Goal: Check status: Check status

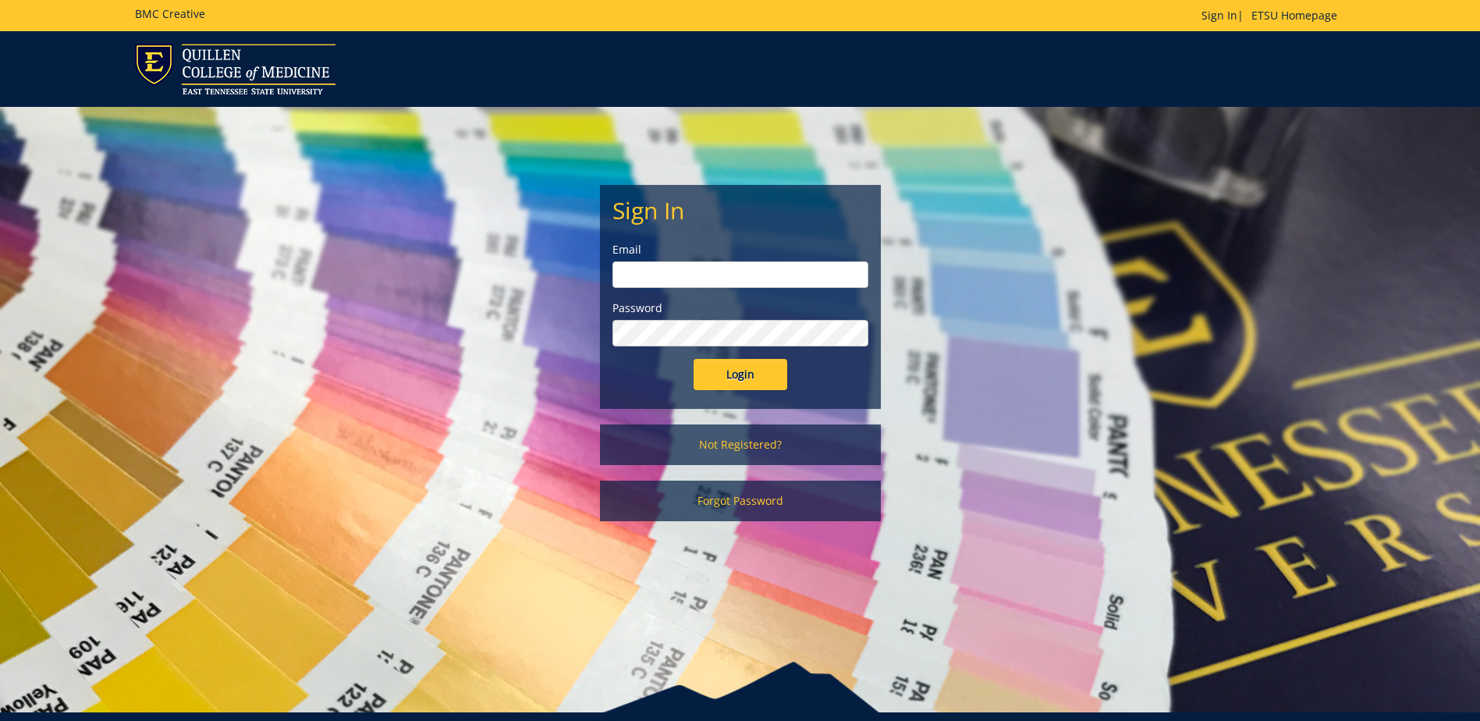
type input "[EMAIL_ADDRESS][DOMAIN_NAME]"
click at [751, 375] on input "Login" at bounding box center [740, 374] width 94 height 31
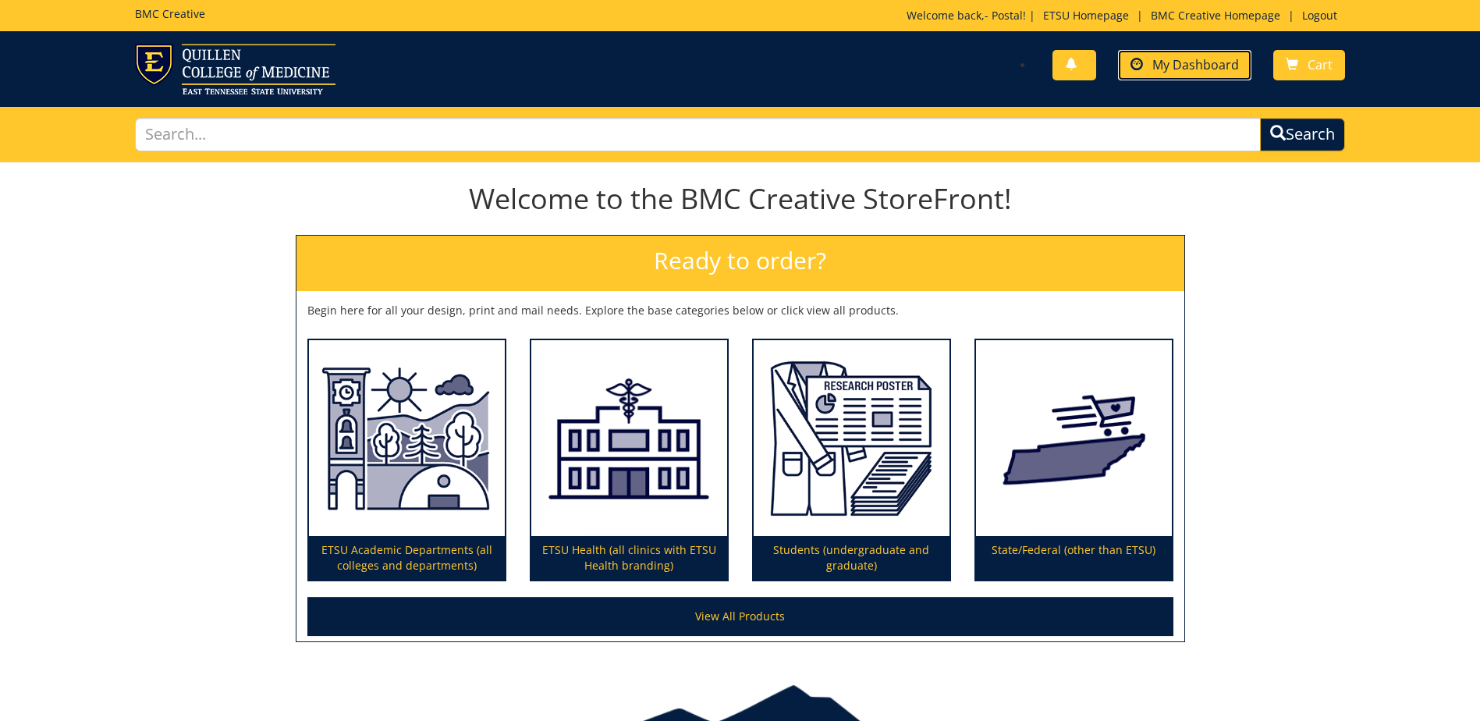
click at [1210, 62] on span "My Dashboard" at bounding box center [1195, 64] width 87 height 17
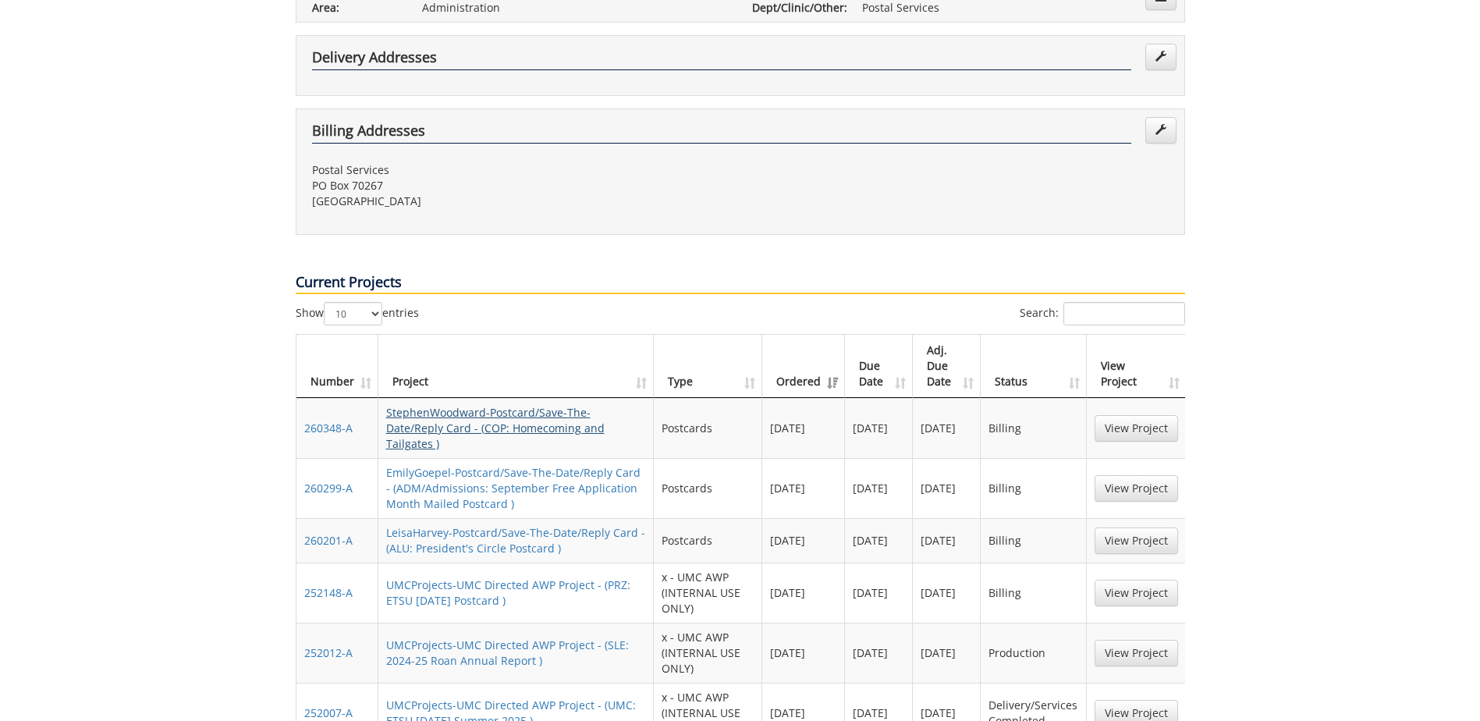
scroll to position [312, 0]
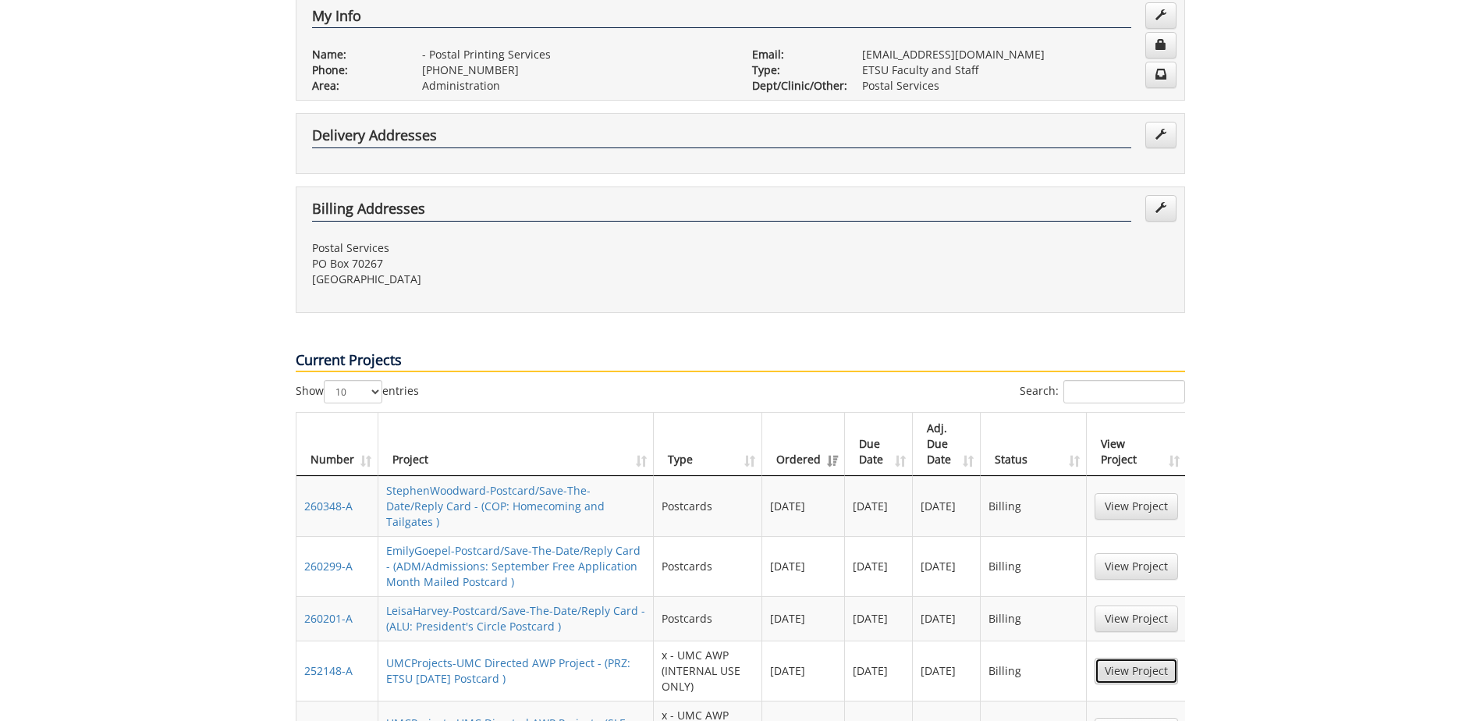
drag, startPoint x: 1144, startPoint y: 621, endPoint x: 1134, endPoint y: 621, distance: 10.1
click at [1144, 657] on link "View Project" at bounding box center [1135, 670] width 83 height 27
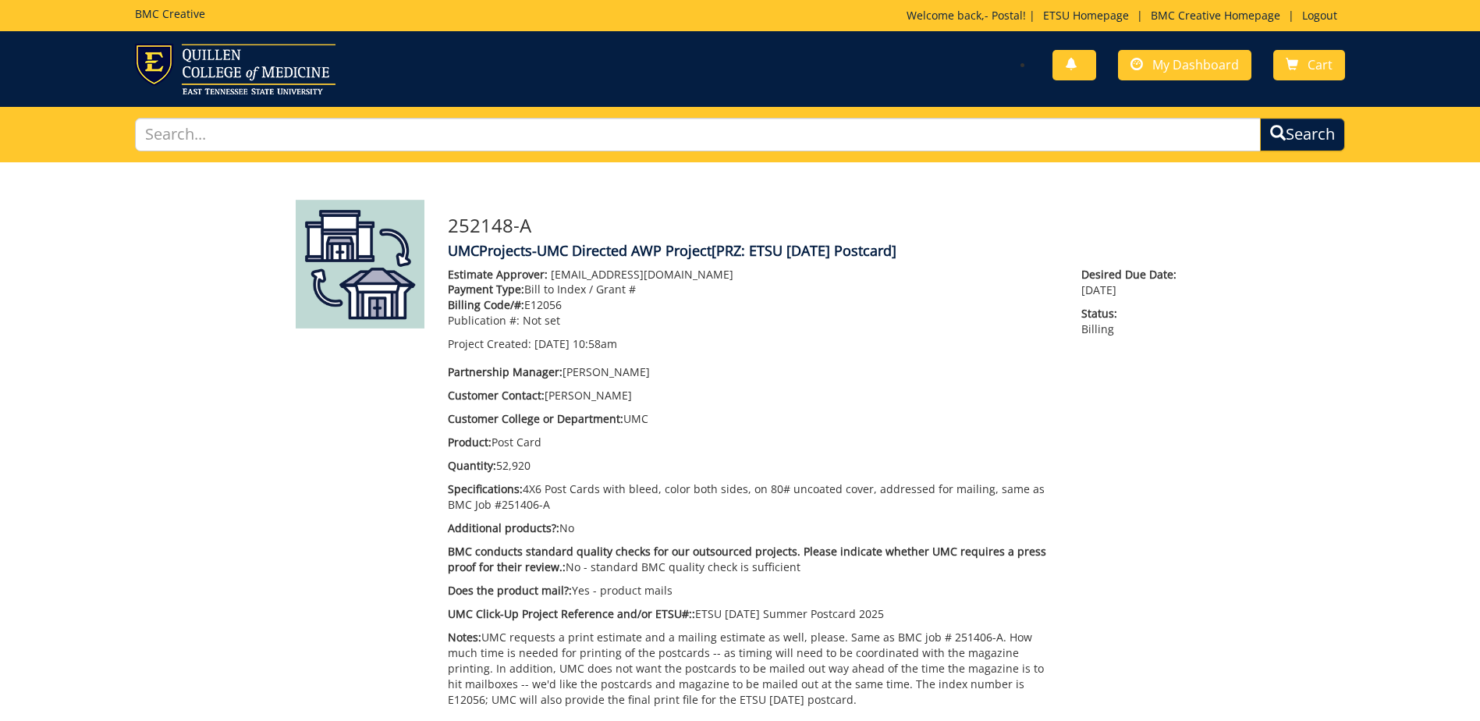
scroll to position [839, 0]
click at [1216, 65] on span "My Dashboard" at bounding box center [1195, 64] width 87 height 17
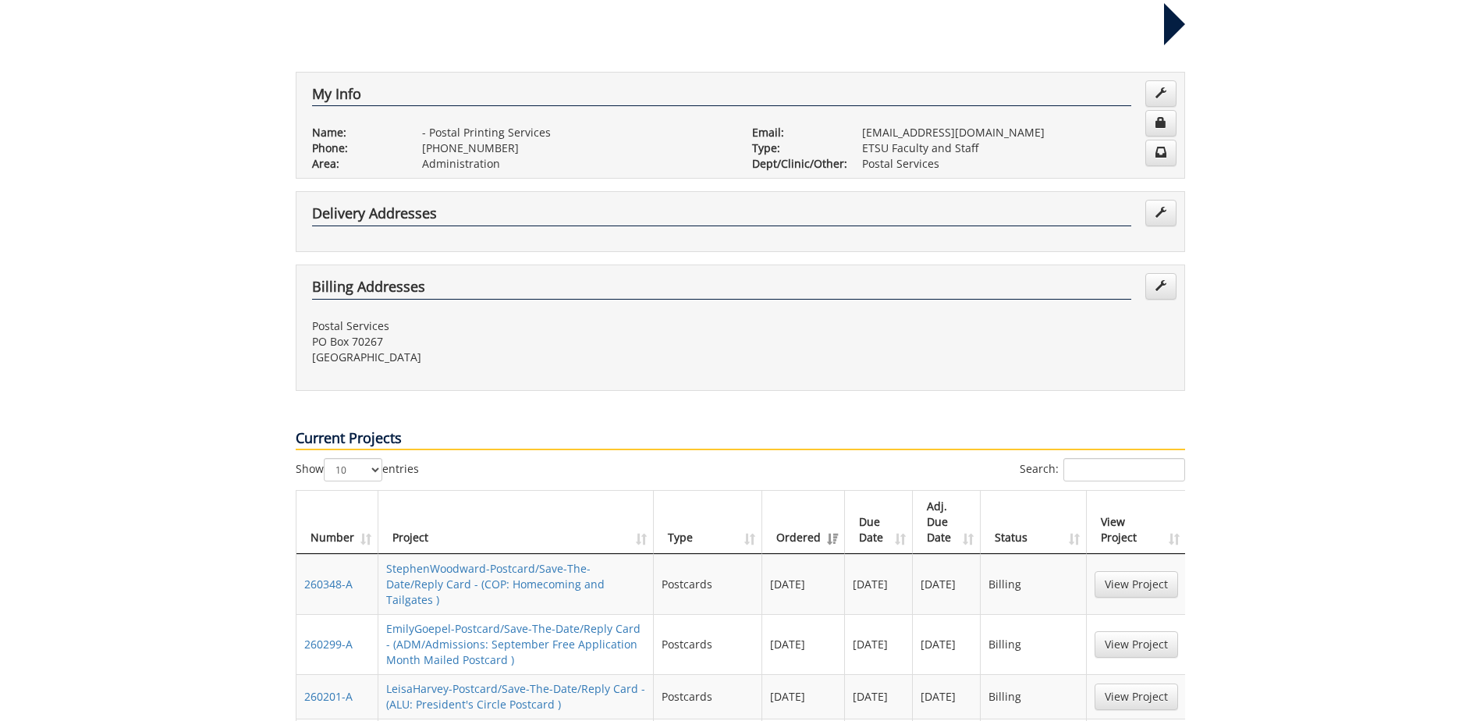
scroll to position [312, 0]
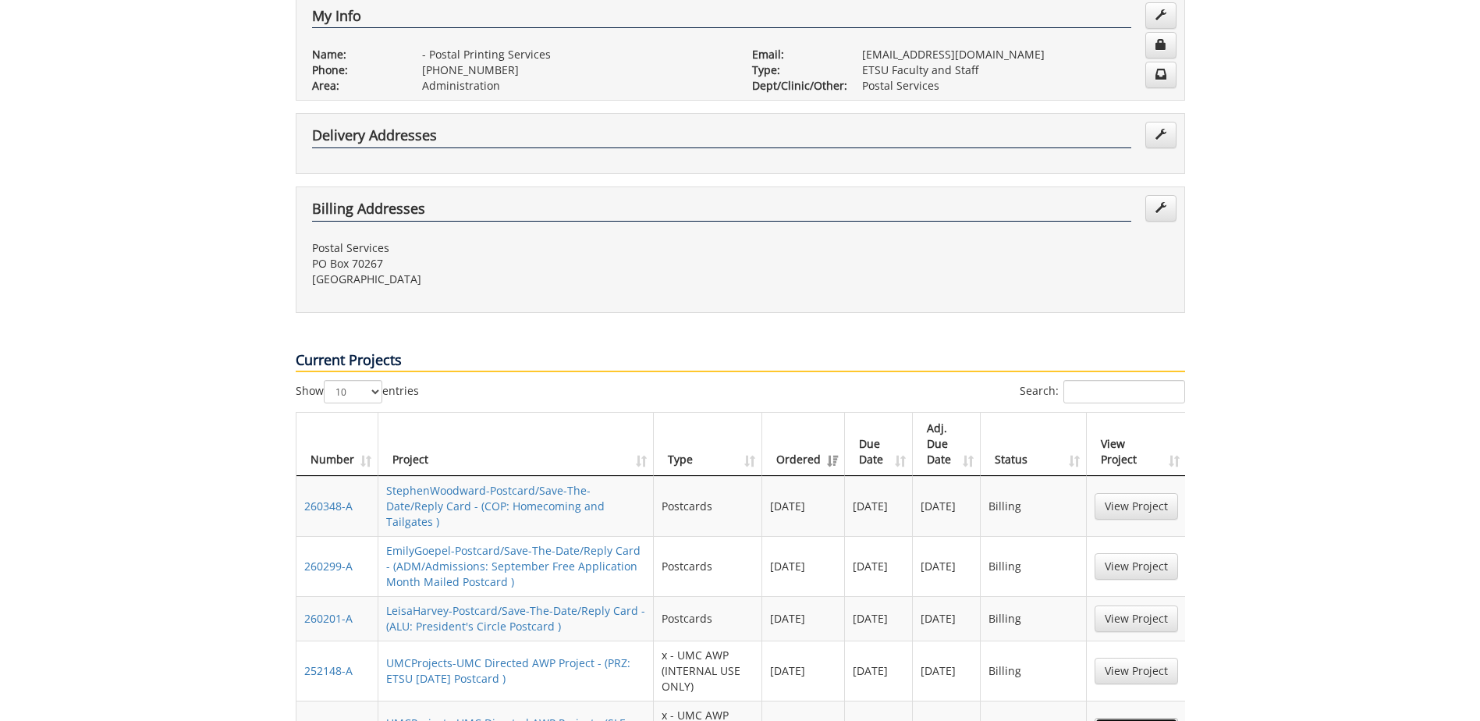
click at [1148, 718] on link "View Project" at bounding box center [1135, 731] width 83 height 27
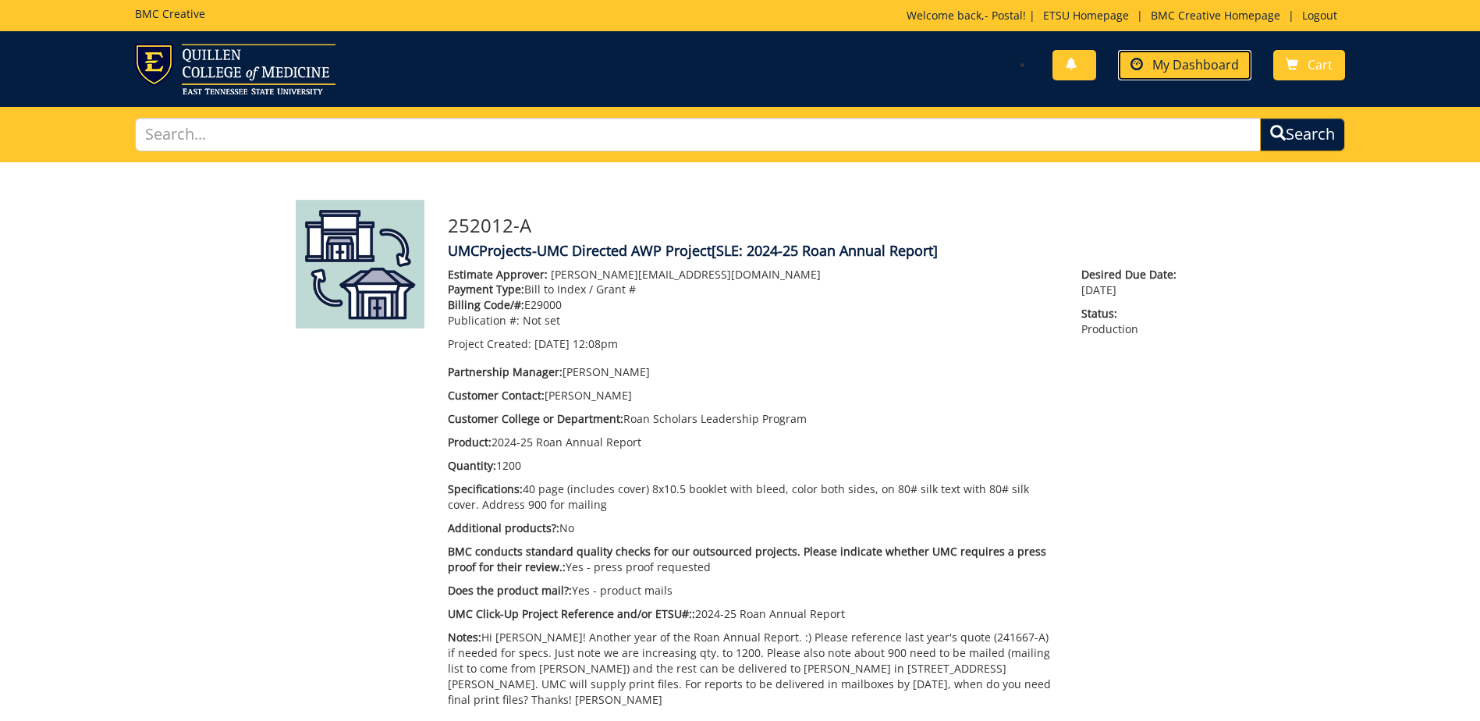
click at [1185, 62] on span "My Dashboard" at bounding box center [1195, 64] width 87 height 17
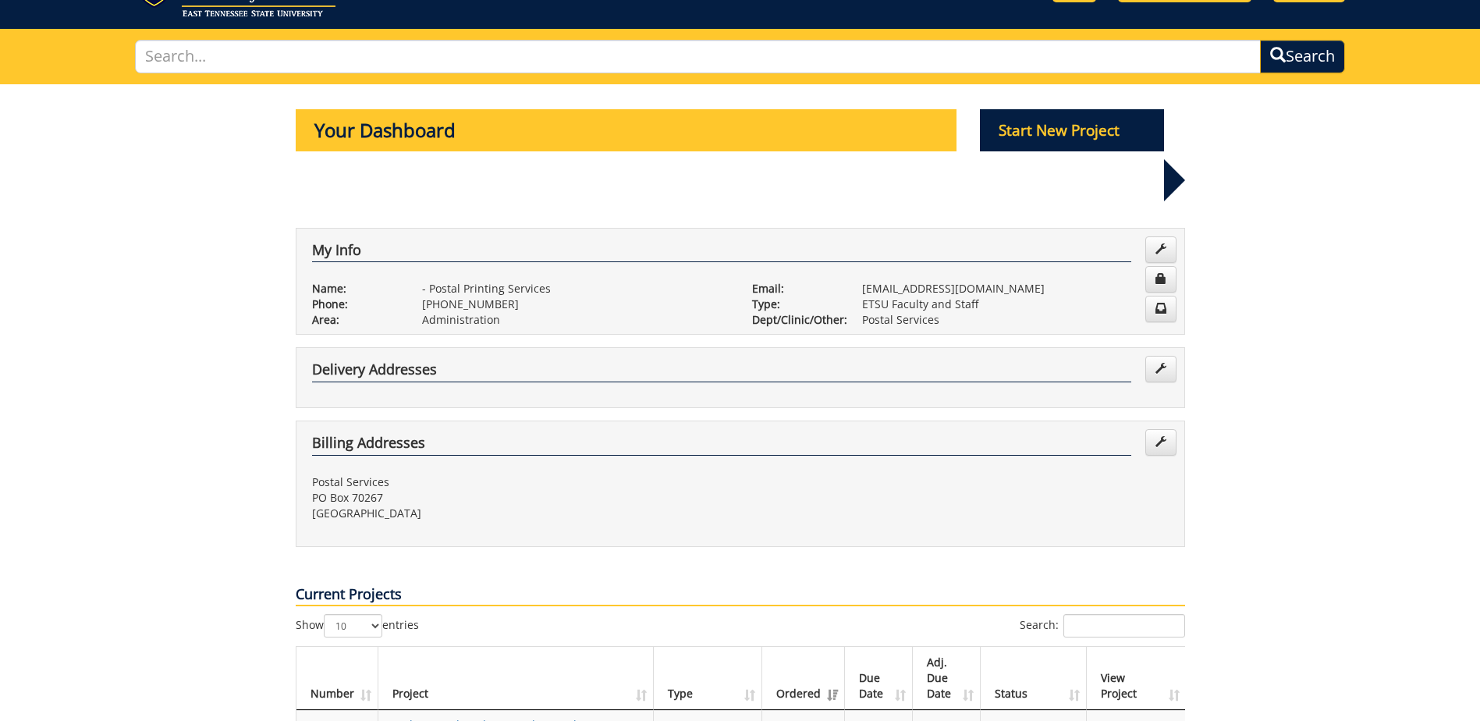
scroll to position [156, 0]
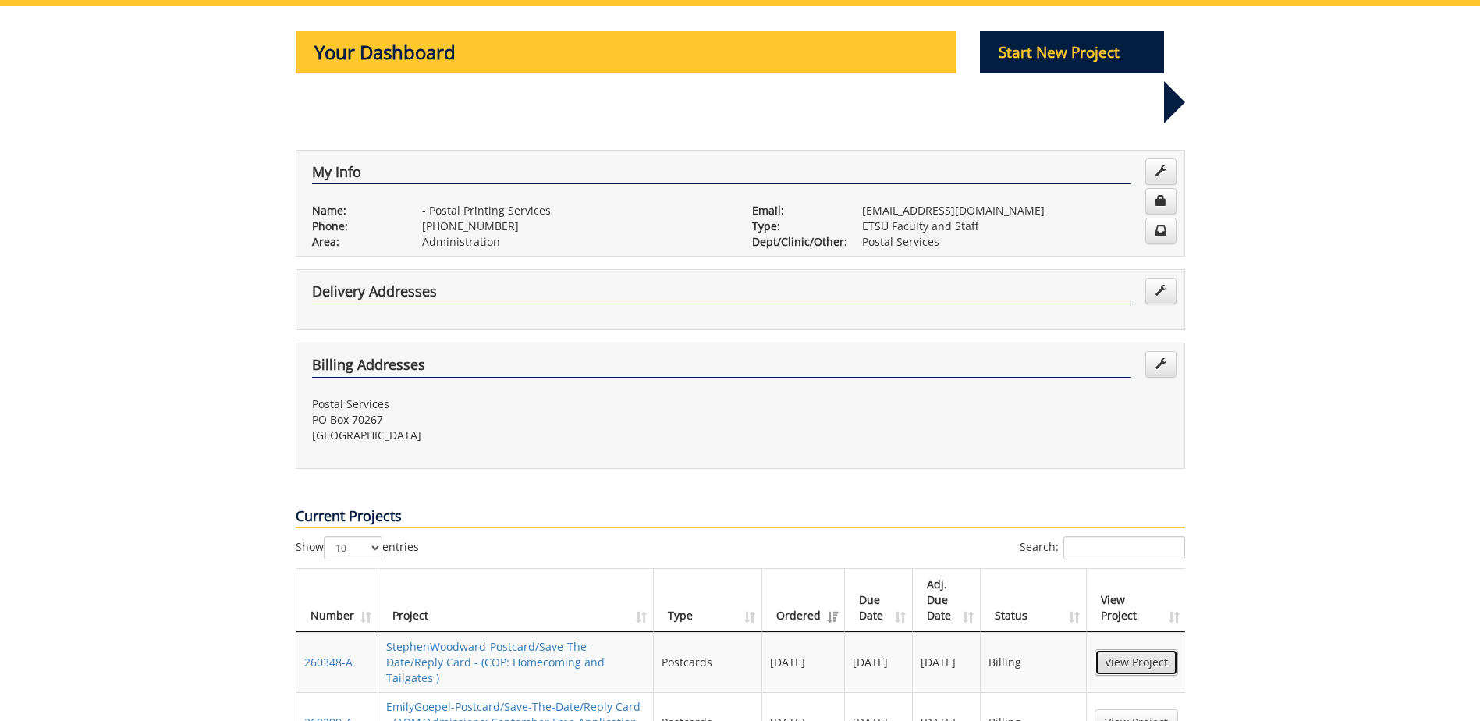
click at [1134, 649] on link "View Project" at bounding box center [1135, 662] width 83 height 27
